Goal: Task Accomplishment & Management: Manage account settings

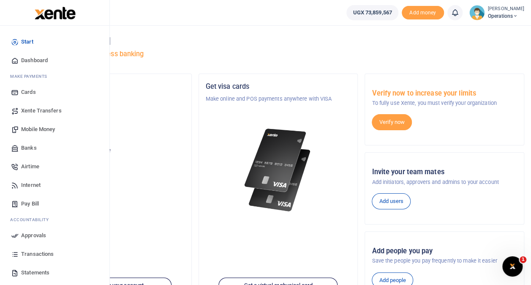
click at [35, 250] on span "Transactions" at bounding box center [37, 254] width 33 height 8
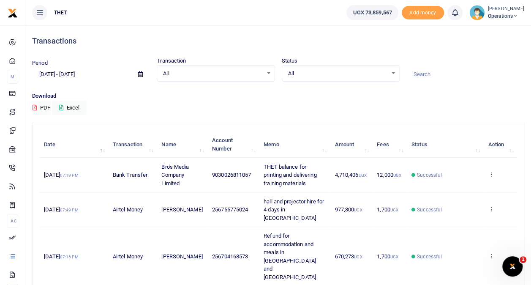
click at [500, 11] on small "[PERSON_NAME]" at bounding box center [506, 8] width 36 height 7
click at [488, 16] on span "Operations" at bounding box center [506, 16] width 36 height 8
click at [488, 14] on span "Operations" at bounding box center [506, 16] width 36 height 8
click at [484, 58] on link "Logout" at bounding box center [507, 62] width 67 height 12
